Goal: Use online tool/utility

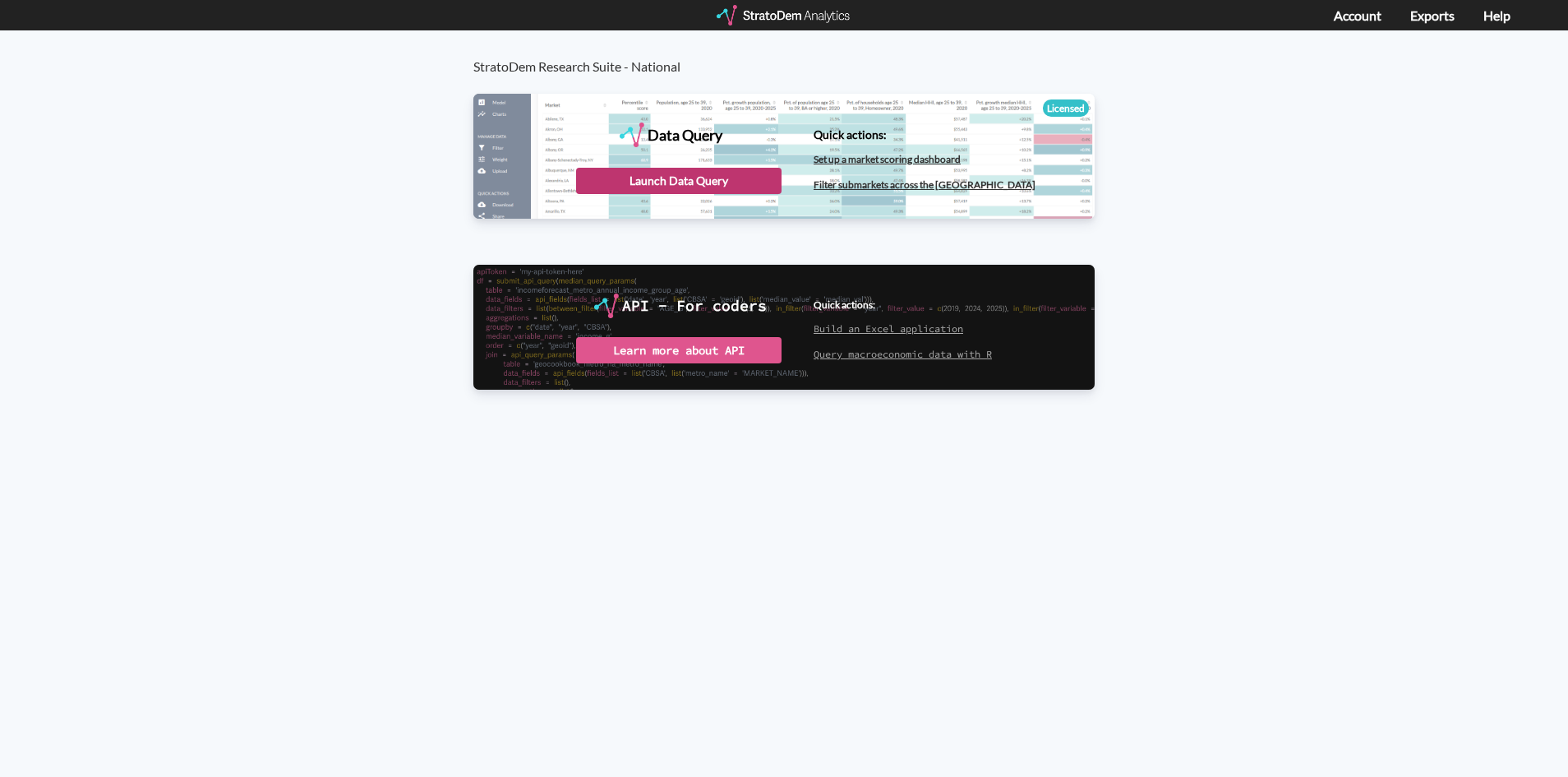
click at [721, 180] on div "Launch Data Query" at bounding box center [679, 181] width 206 height 26
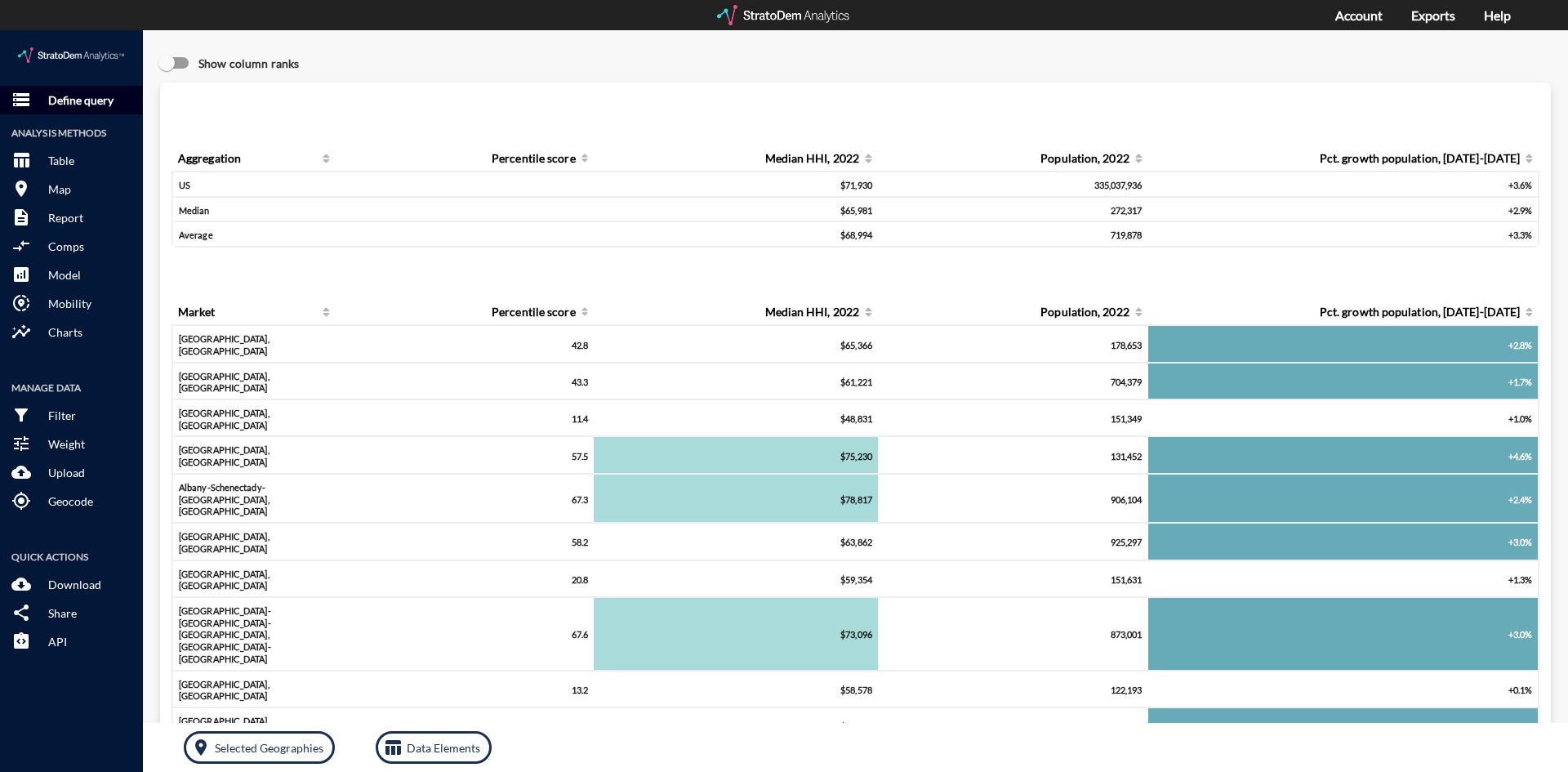
click p "Define query"
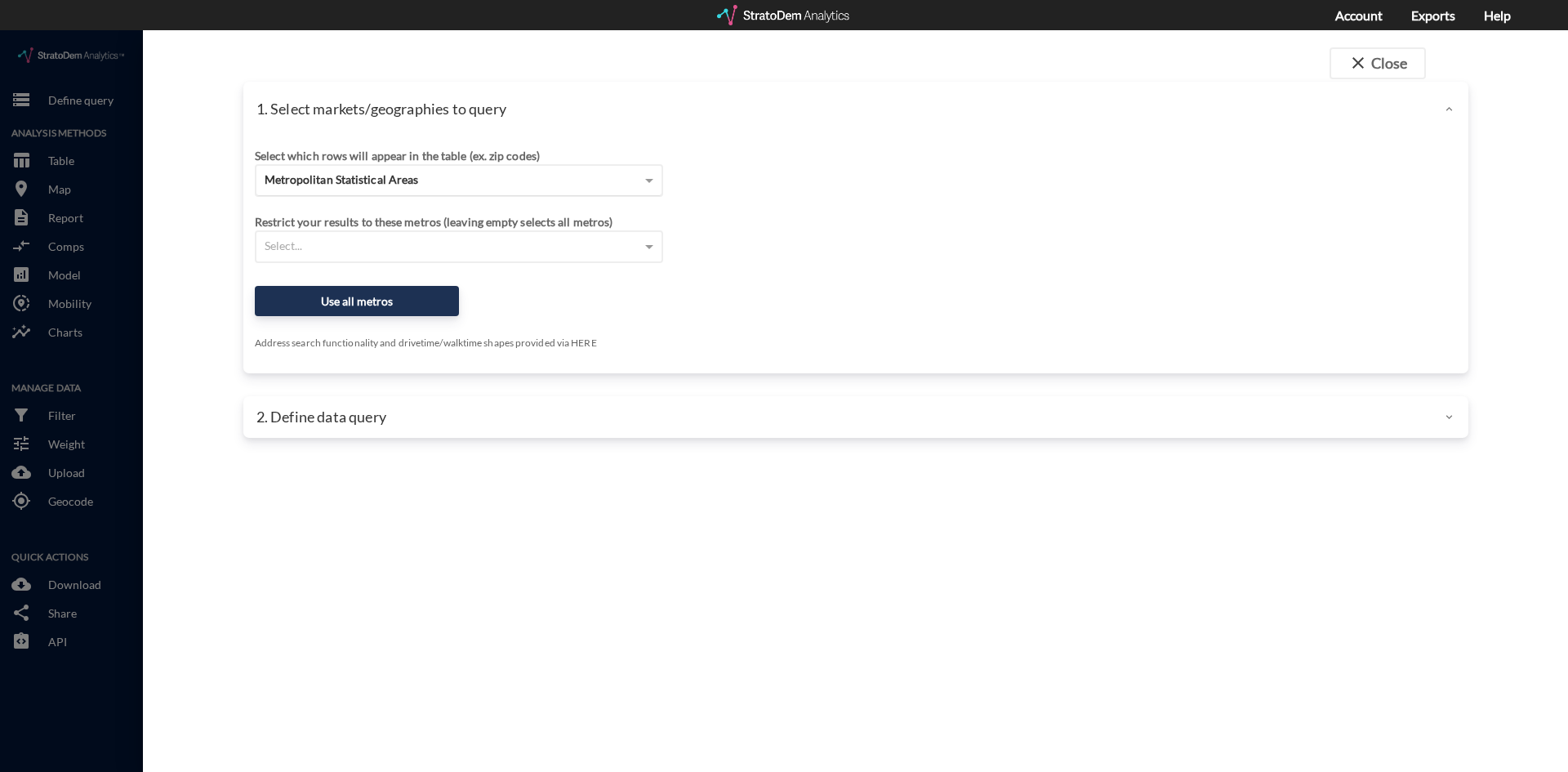
click div "Metropolitan Statistical Areas"
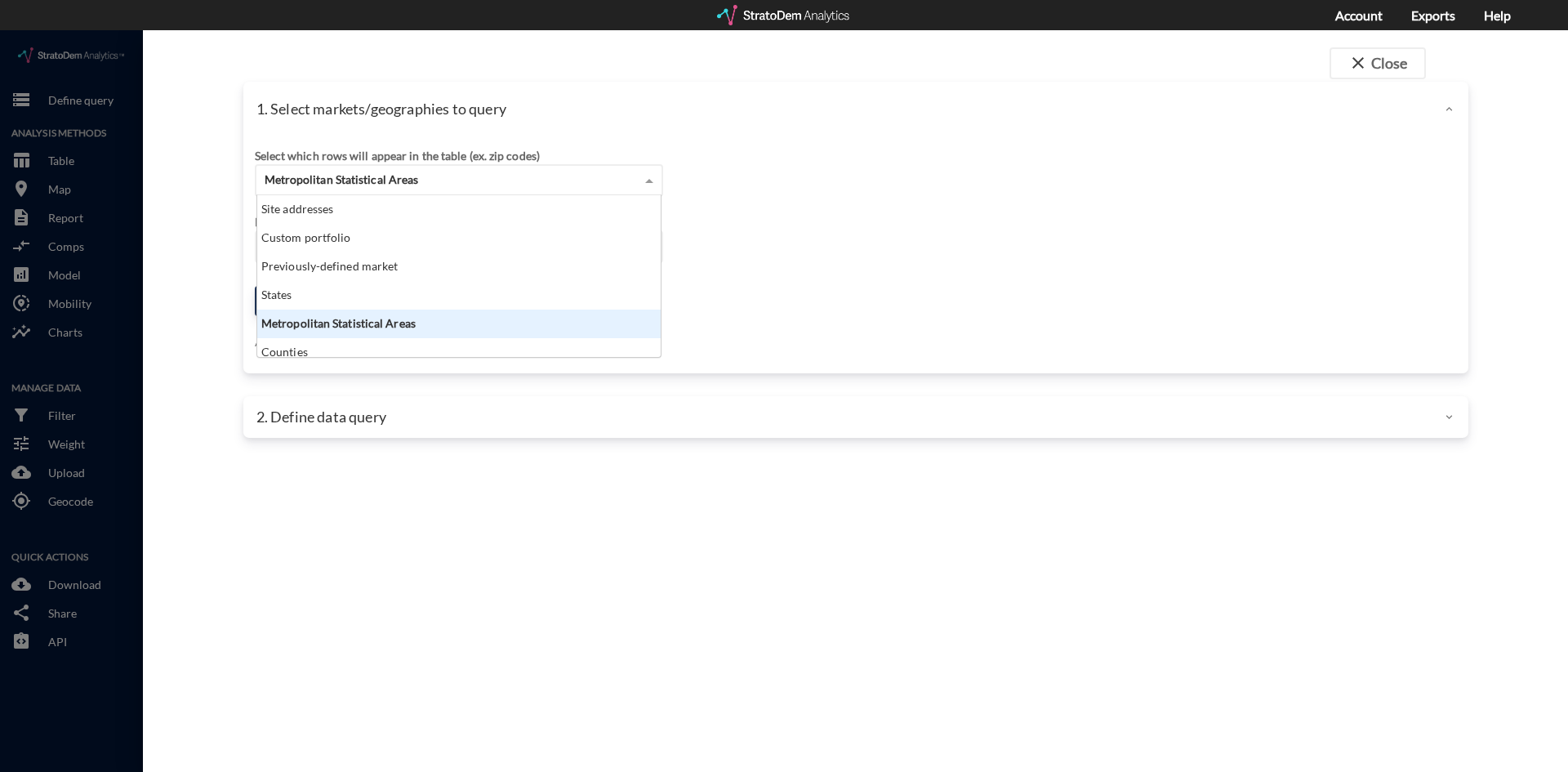
scroll to position [150, 394]
